Goal: Information Seeking & Learning: Learn about a topic

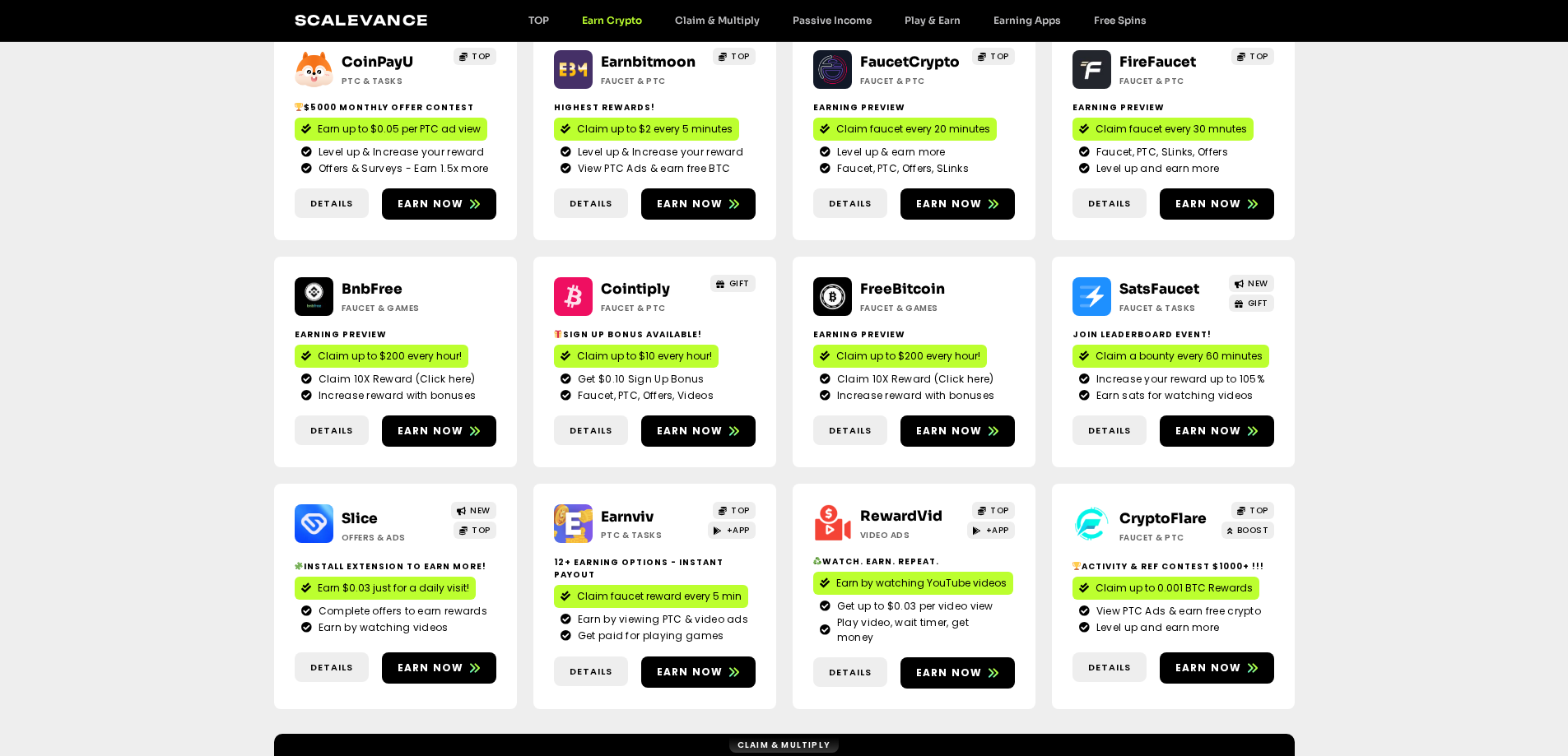
scroll to position [329, 0]
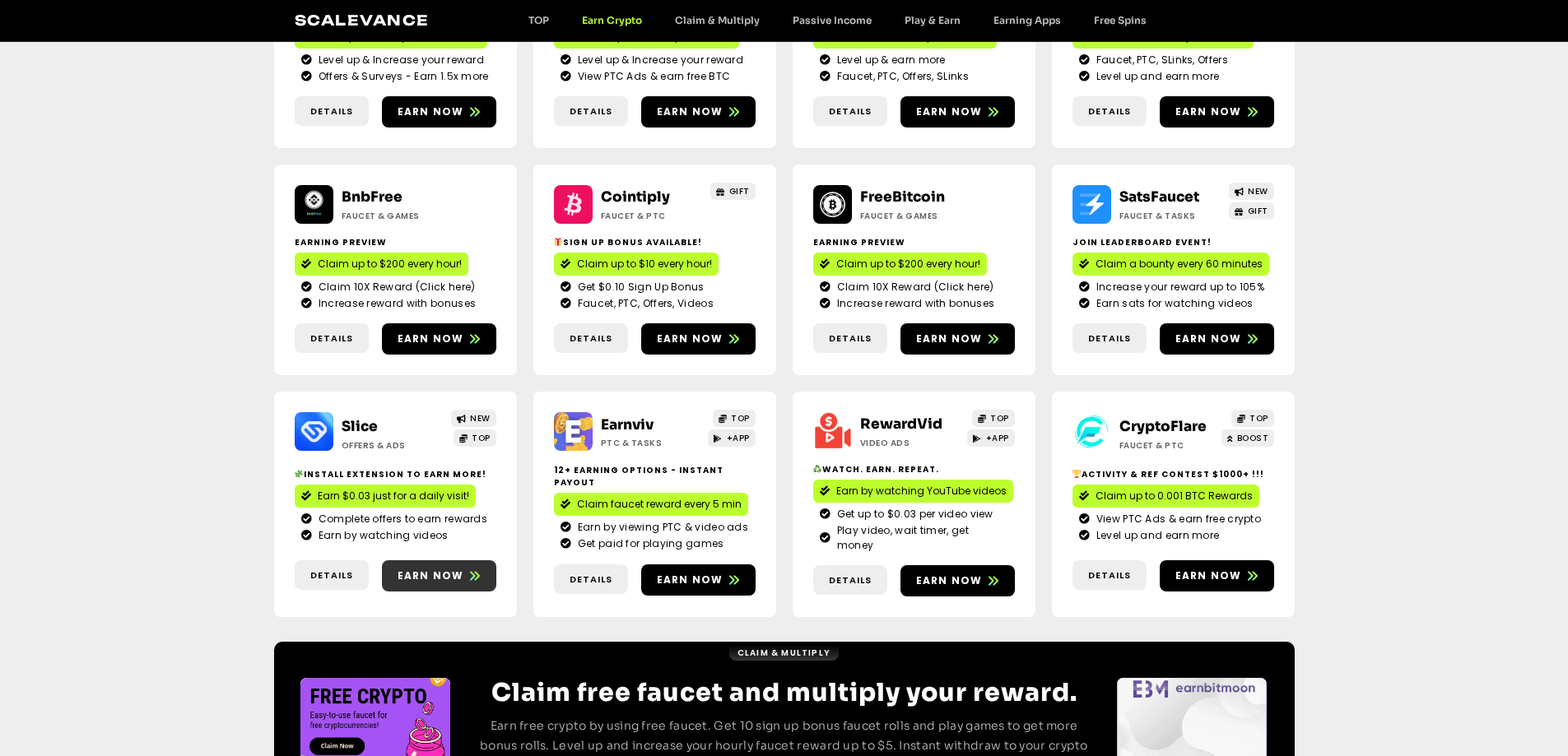
click at [440, 569] on span "Earn now" at bounding box center [431, 576] width 66 height 15
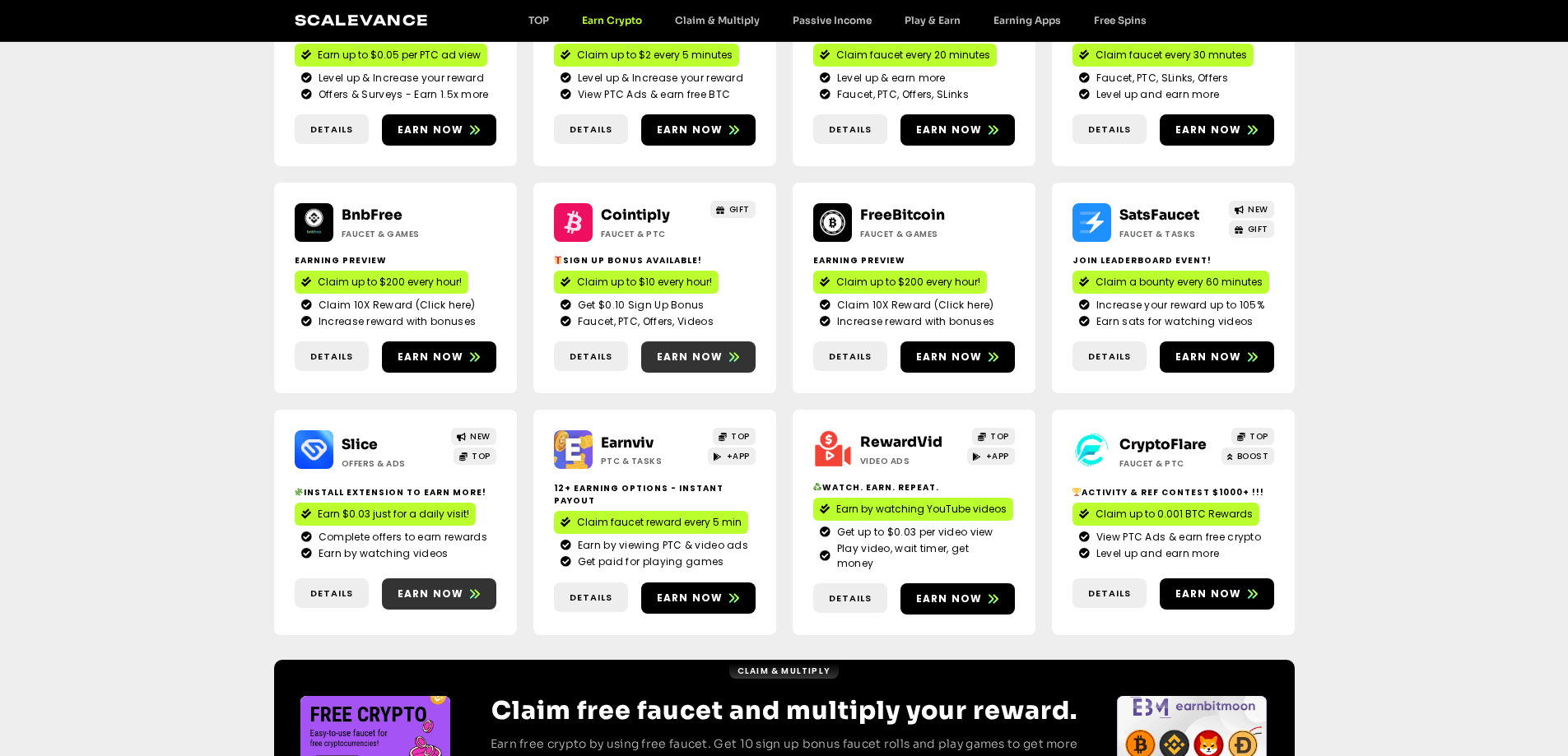
scroll to position [0, 0]
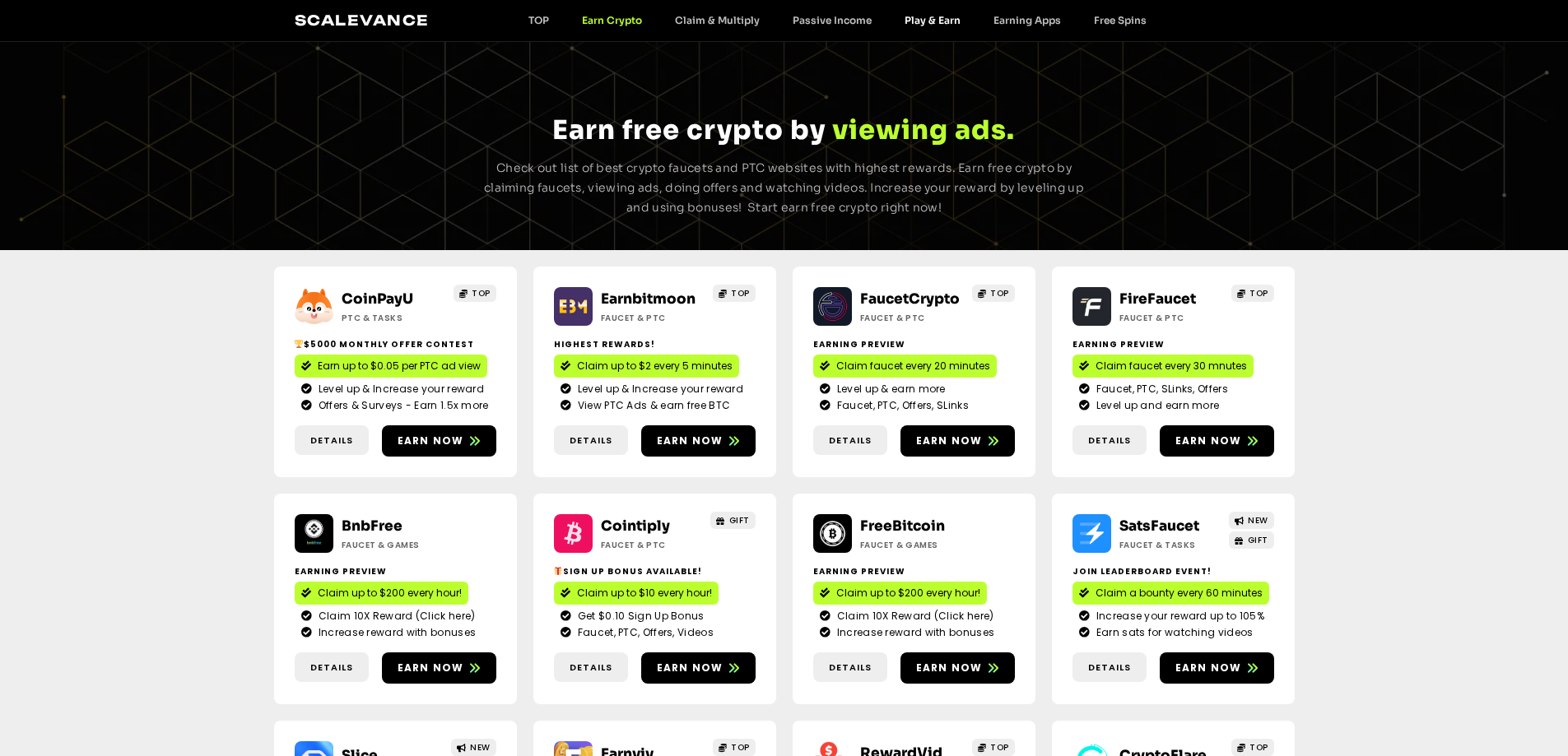
click at [912, 21] on link "Play & Earn" at bounding box center [932, 20] width 89 height 13
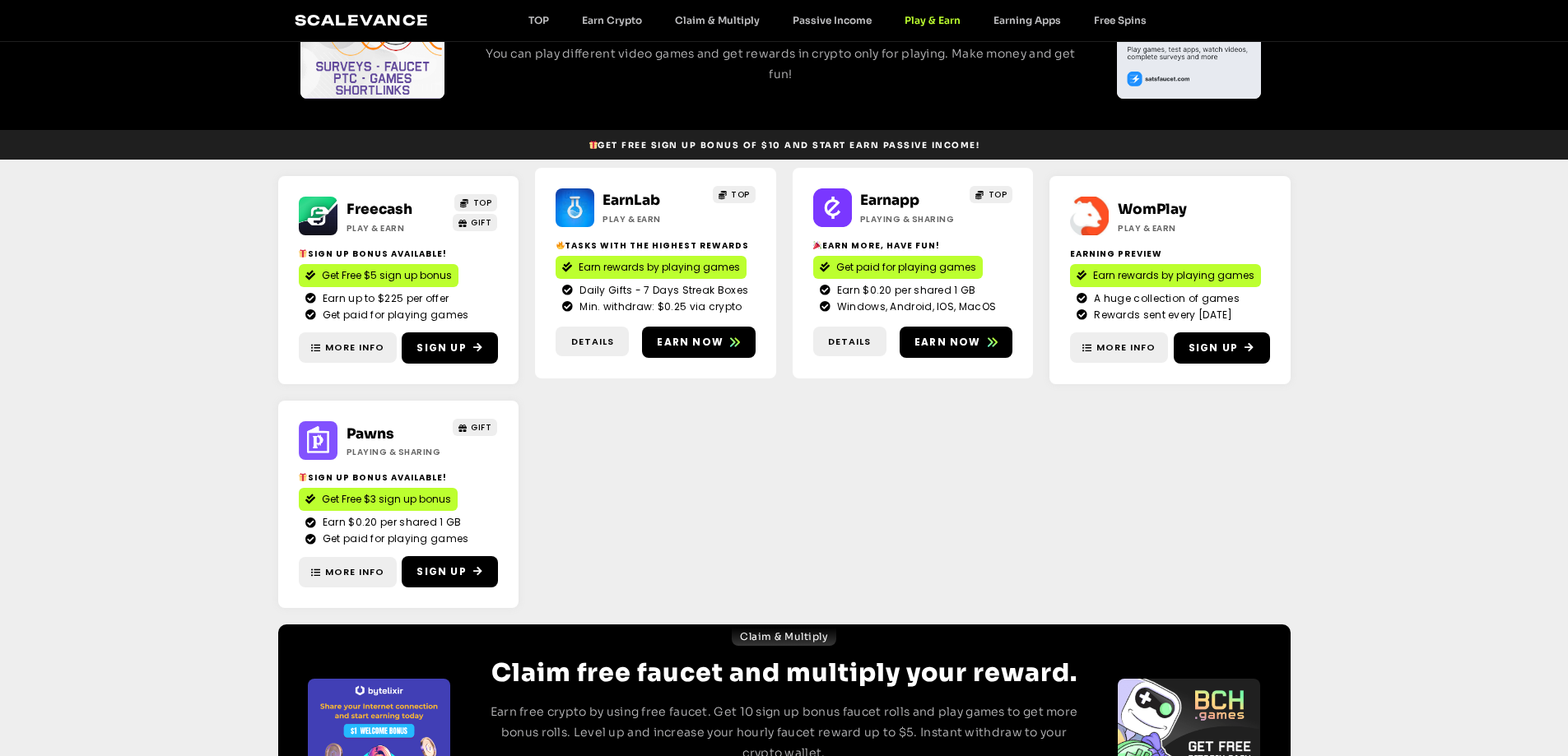
scroll to position [165, 0]
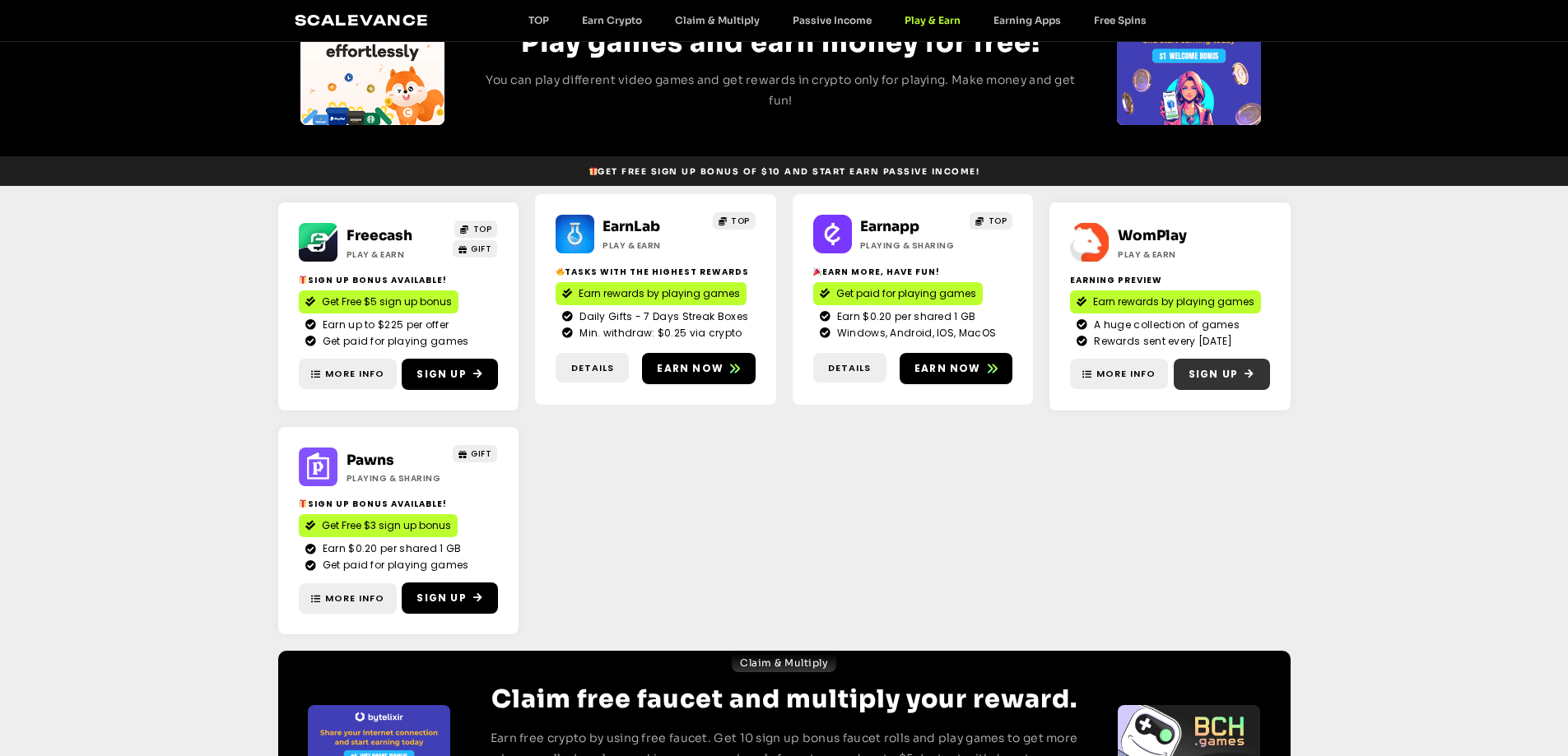
click at [1229, 372] on span "Sign Up" at bounding box center [1213, 374] width 49 height 15
click at [971, 371] on span "Earn now" at bounding box center [947, 369] width 66 height 15
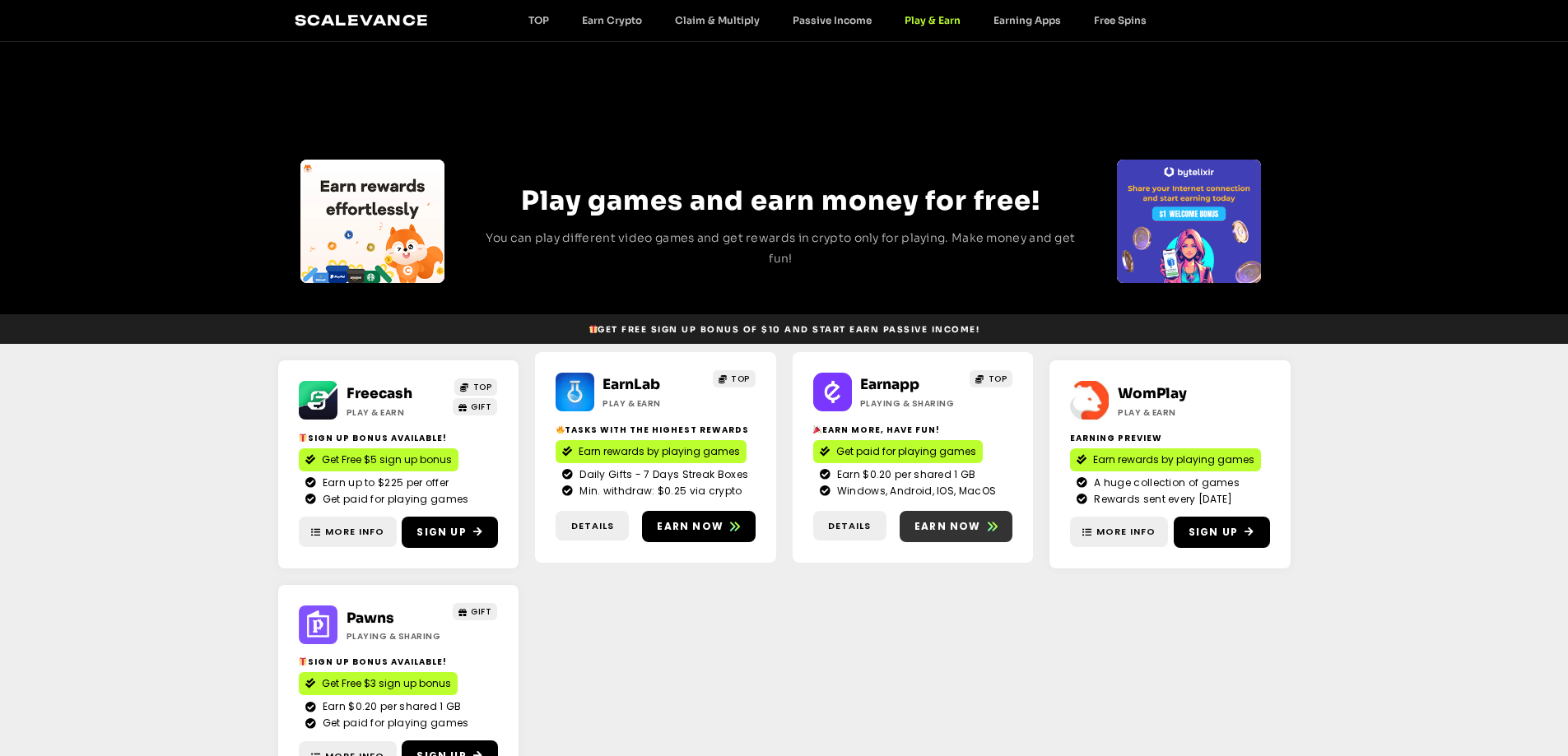
scroll to position [0, 0]
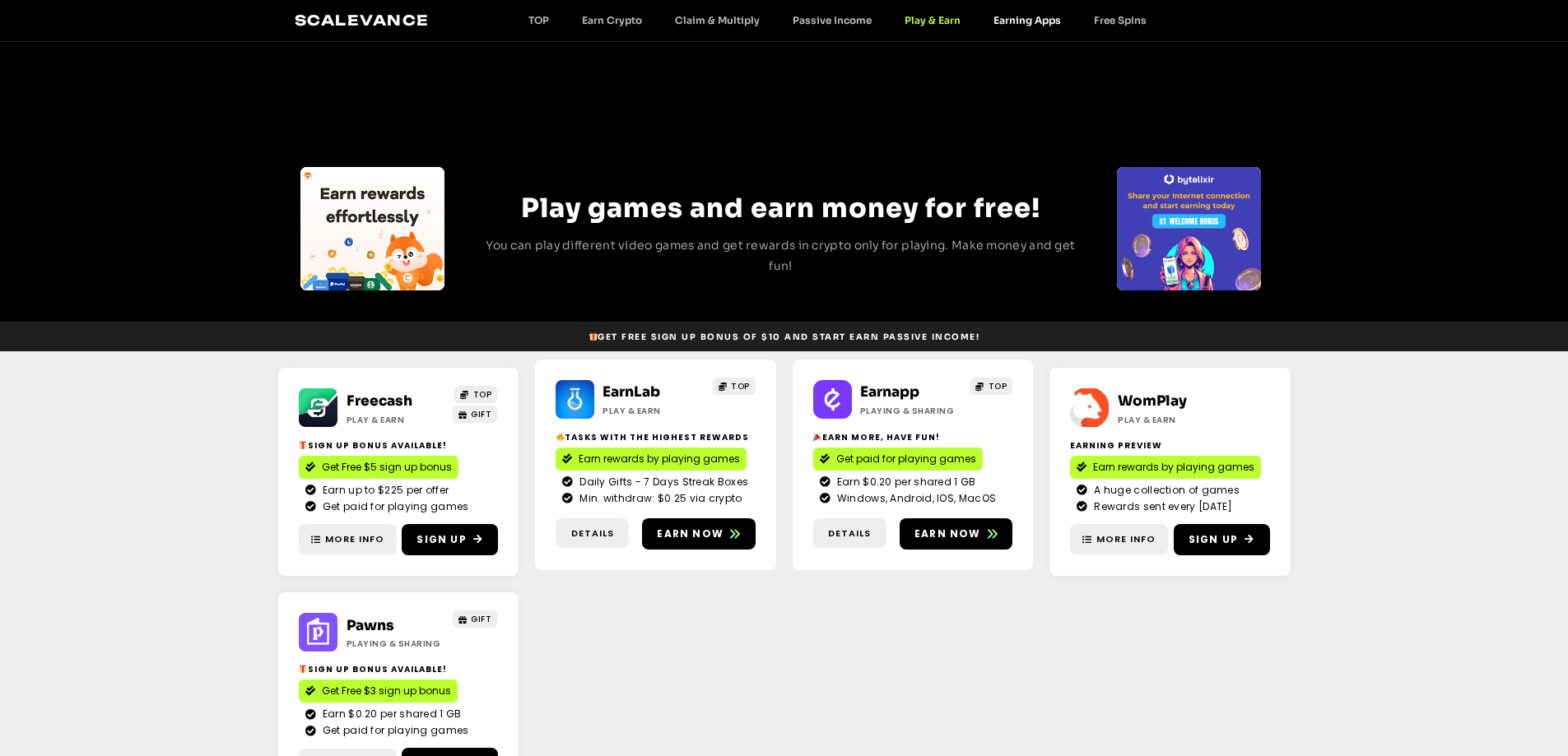
click at [1032, 24] on link "Earning Apps" at bounding box center [1027, 20] width 101 height 13
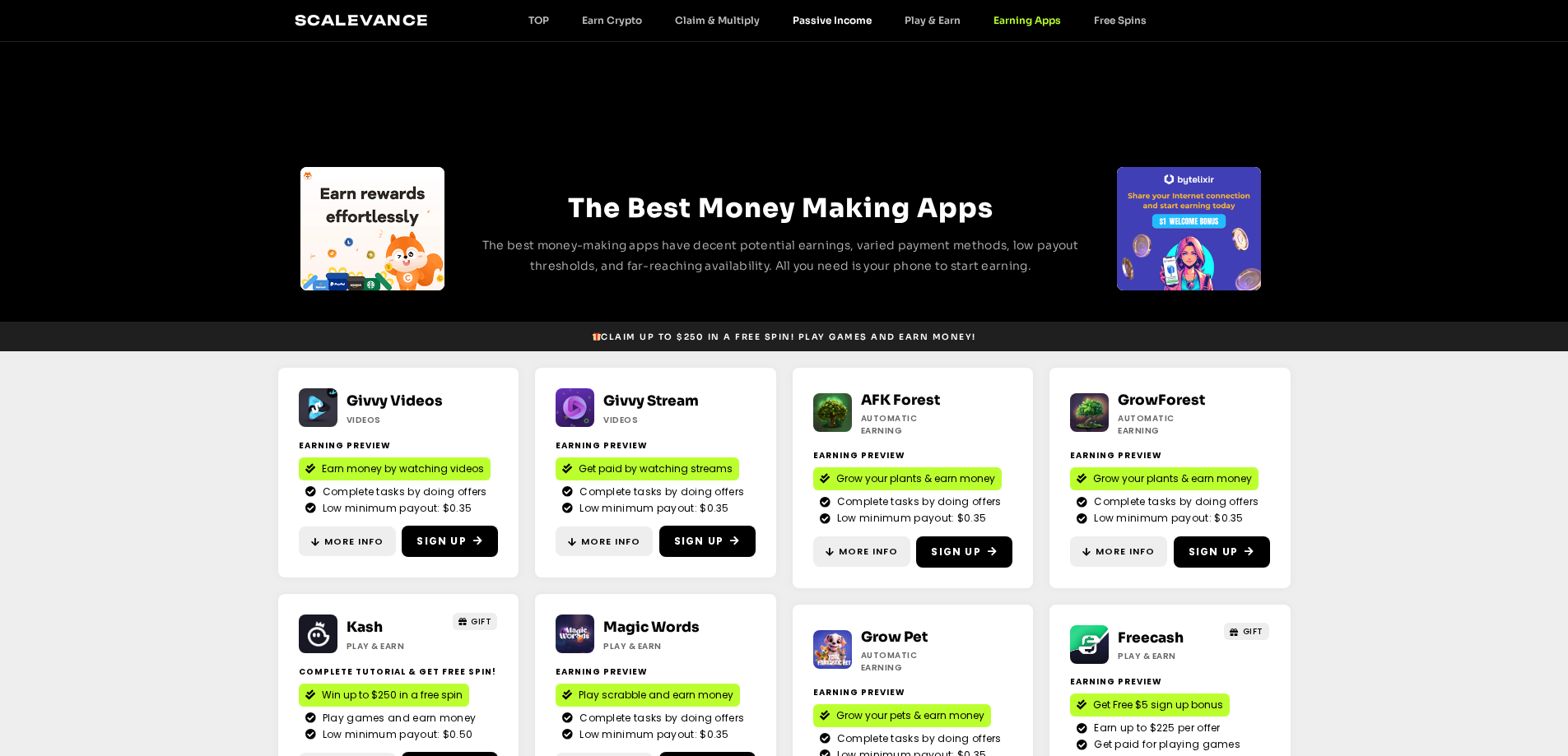
click at [819, 16] on link "Passive Income" at bounding box center [831, 20] width 112 height 13
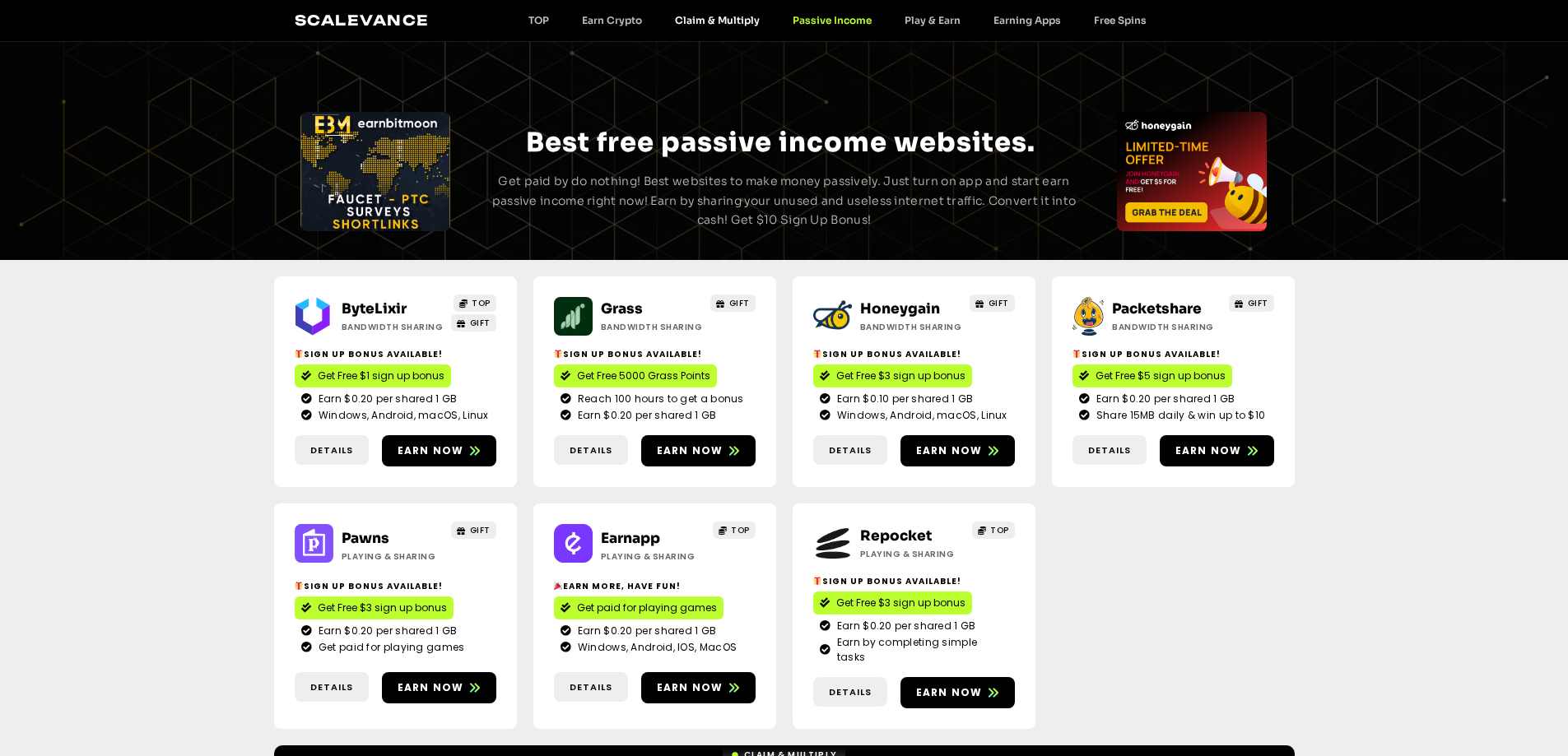
click at [693, 20] on link "Claim & Multiply" at bounding box center [718, 20] width 118 height 13
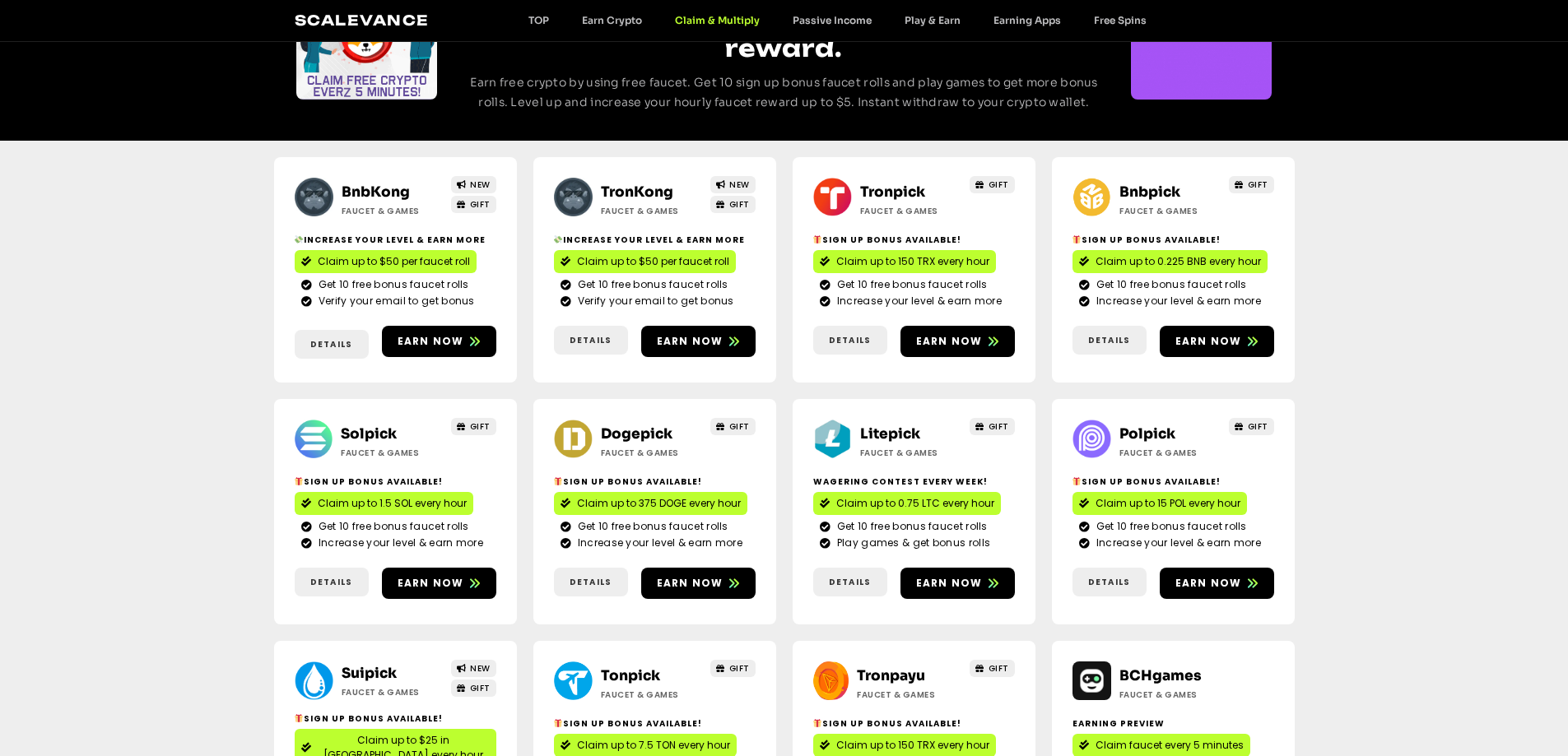
scroll to position [83, 0]
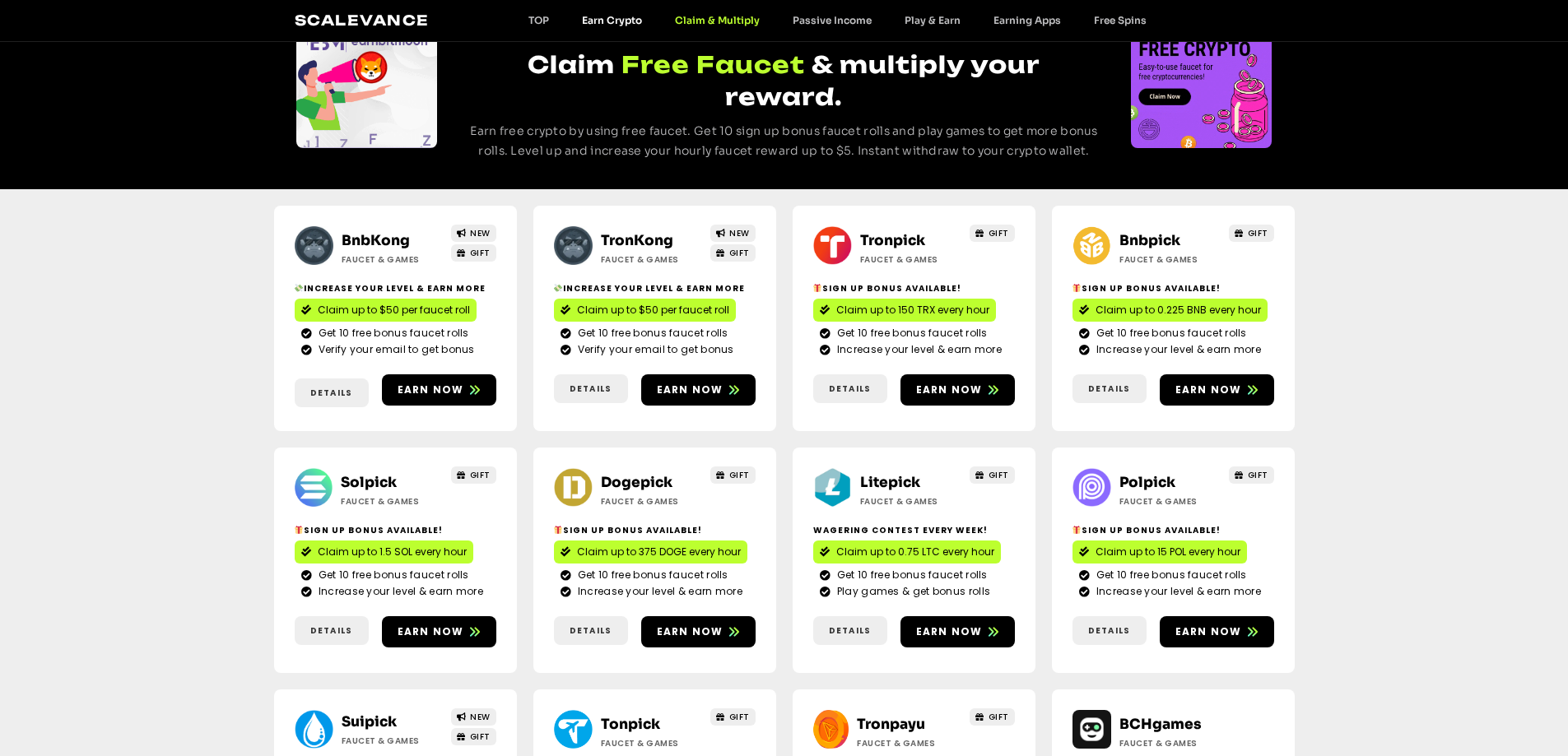
click at [597, 21] on link "Earn Crypto" at bounding box center [611, 20] width 93 height 13
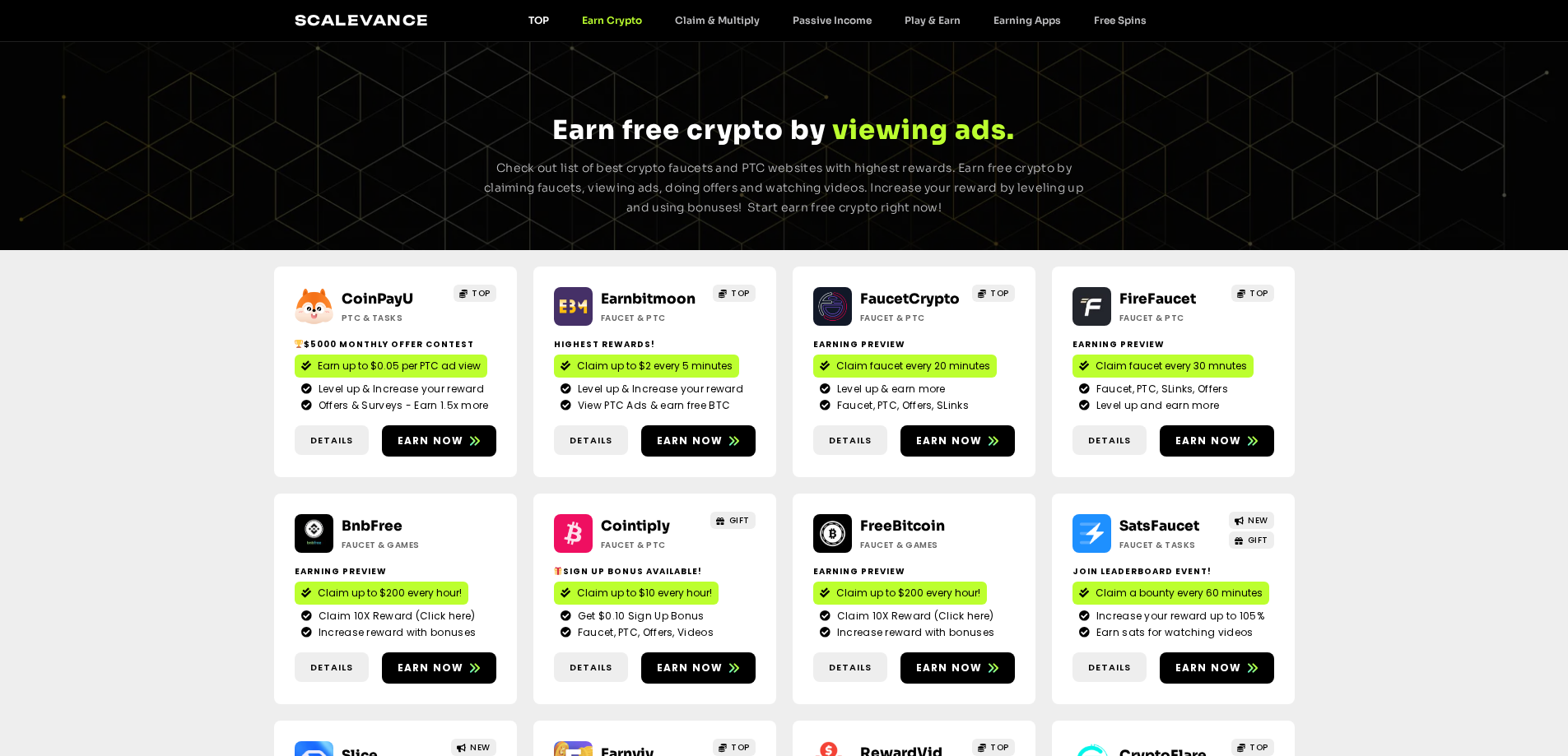
click at [545, 24] on link "TOP" at bounding box center [538, 20] width 54 height 13
